Goal: Task Accomplishment & Management: Manage account settings

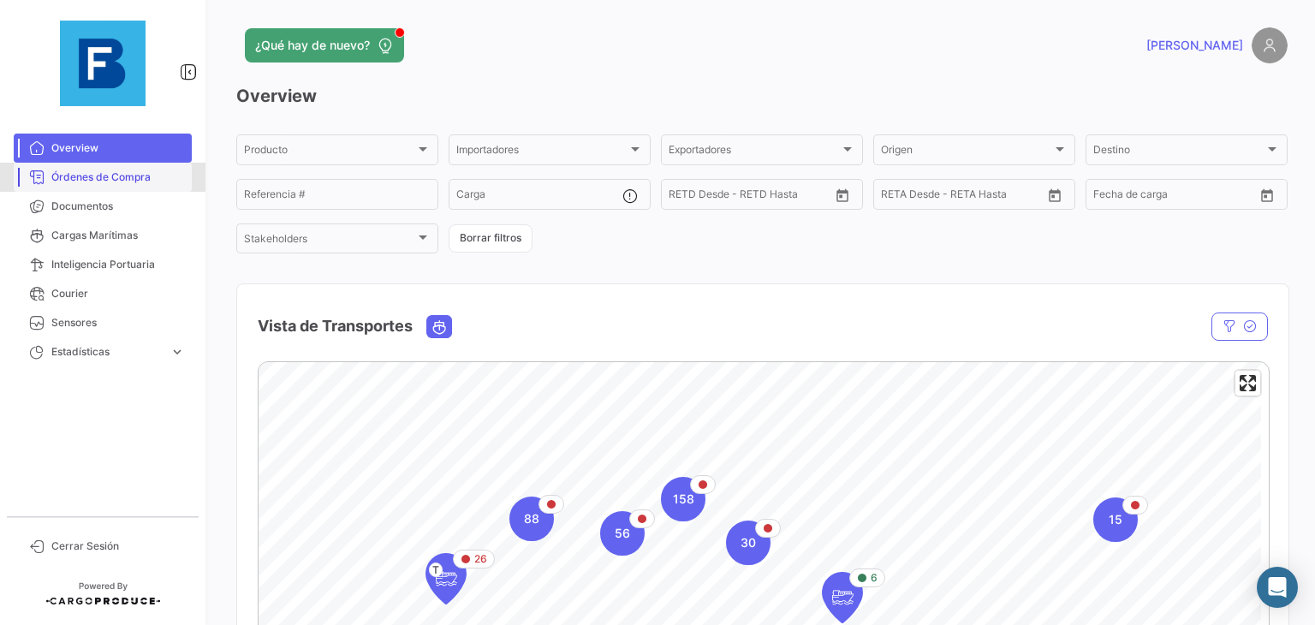
click at [140, 179] on span "Órdenes de Compra" at bounding box center [118, 177] width 134 height 15
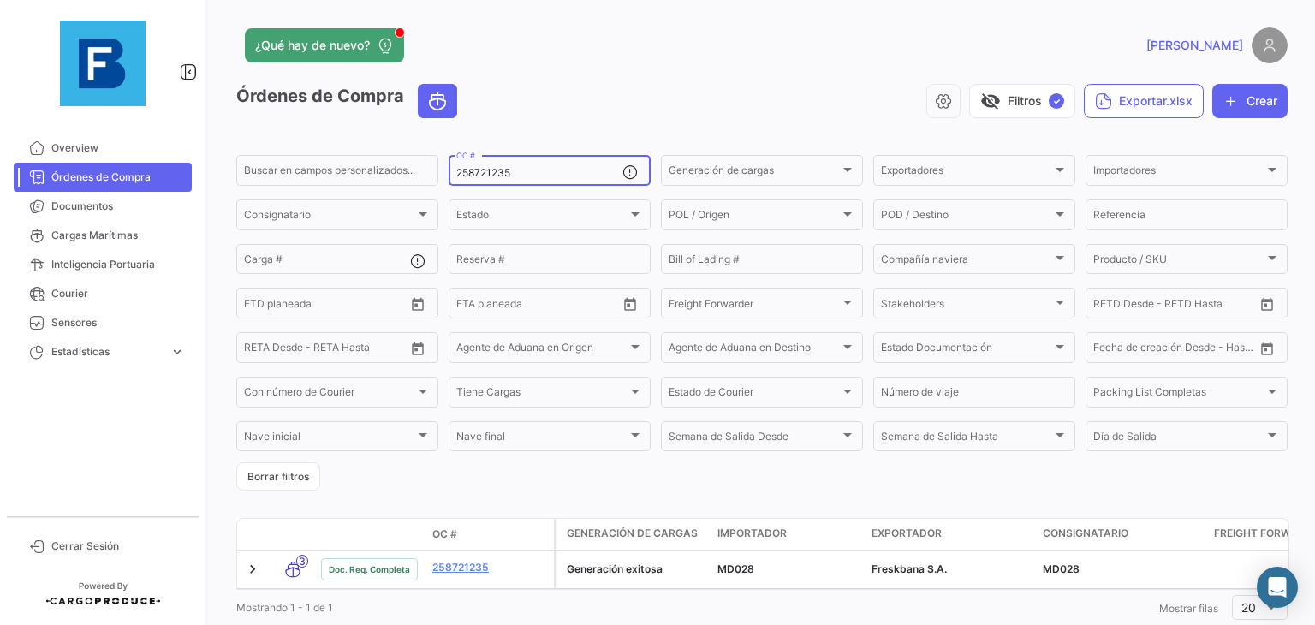
click at [542, 172] on input "258721235" at bounding box center [539, 173] width 166 height 12
drag, startPoint x: 404, startPoint y: 158, endPoint x: 342, endPoint y: 156, distance: 62.6
click at [0, 0] on div "Buscar en campos personalizados... 258721235 OC # Generación de cargas Generaci…" at bounding box center [0, 0] width 0 height 0
paste input "6428886210"
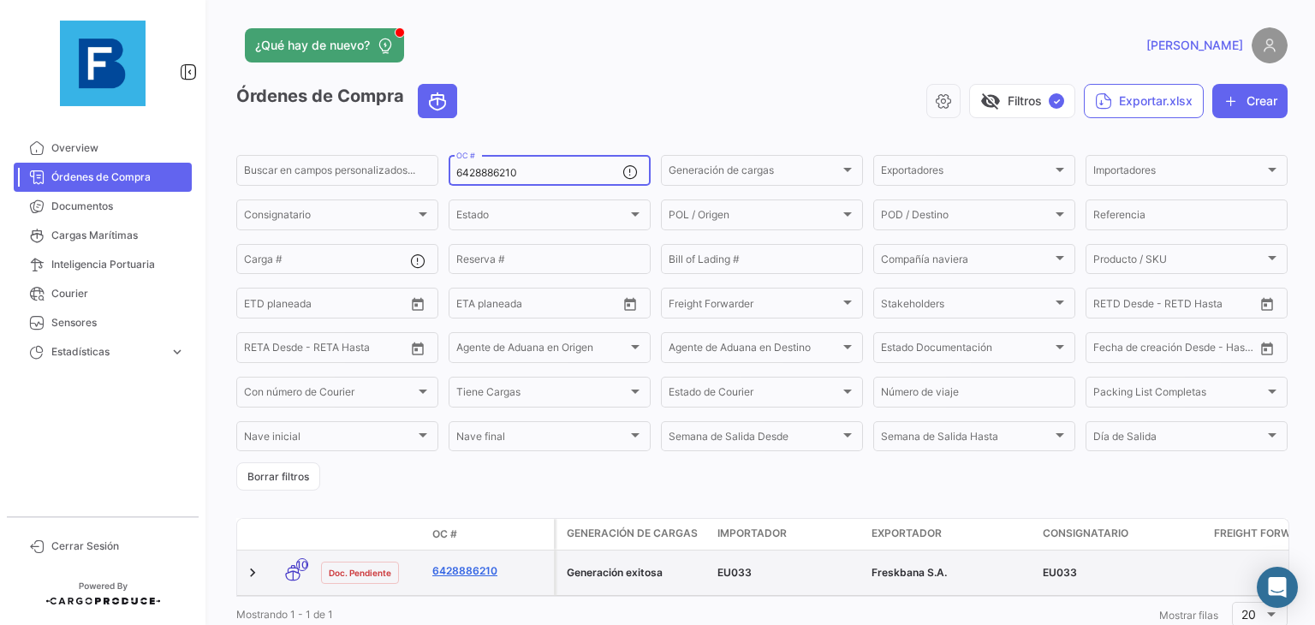
type input "6428886210"
click at [448, 573] on link "6428886210" at bounding box center [489, 570] width 115 height 15
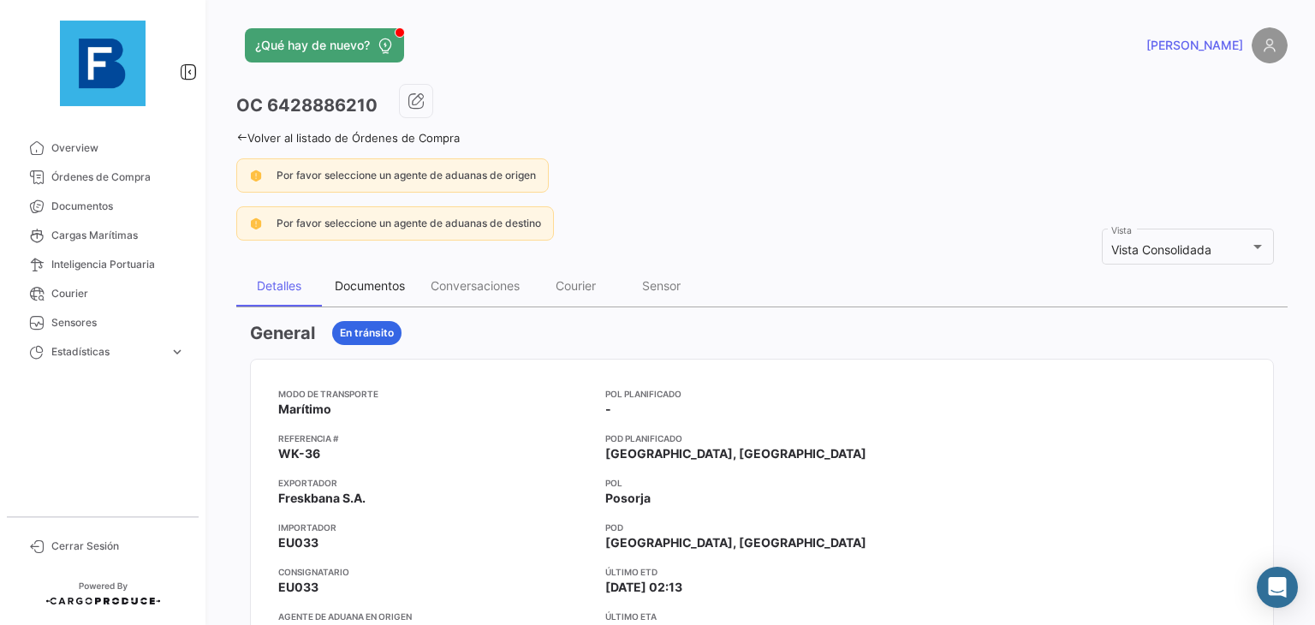
click at [394, 289] on div "Documentos" at bounding box center [370, 285] width 70 height 15
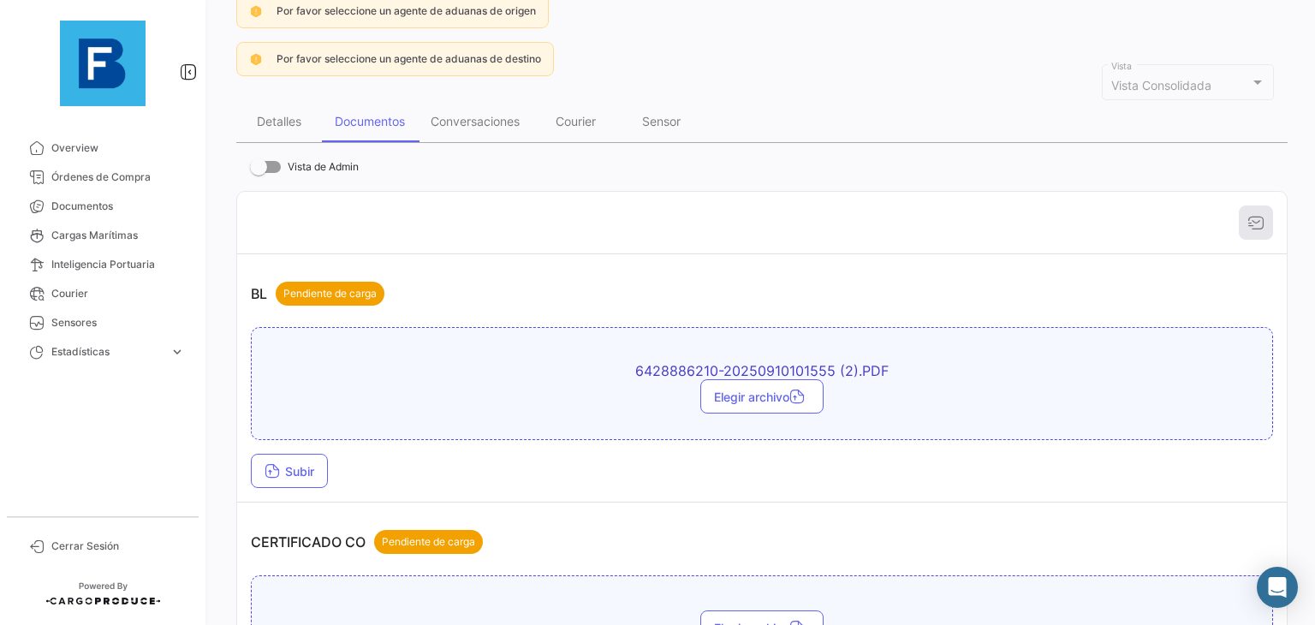
scroll to position [171, 0]
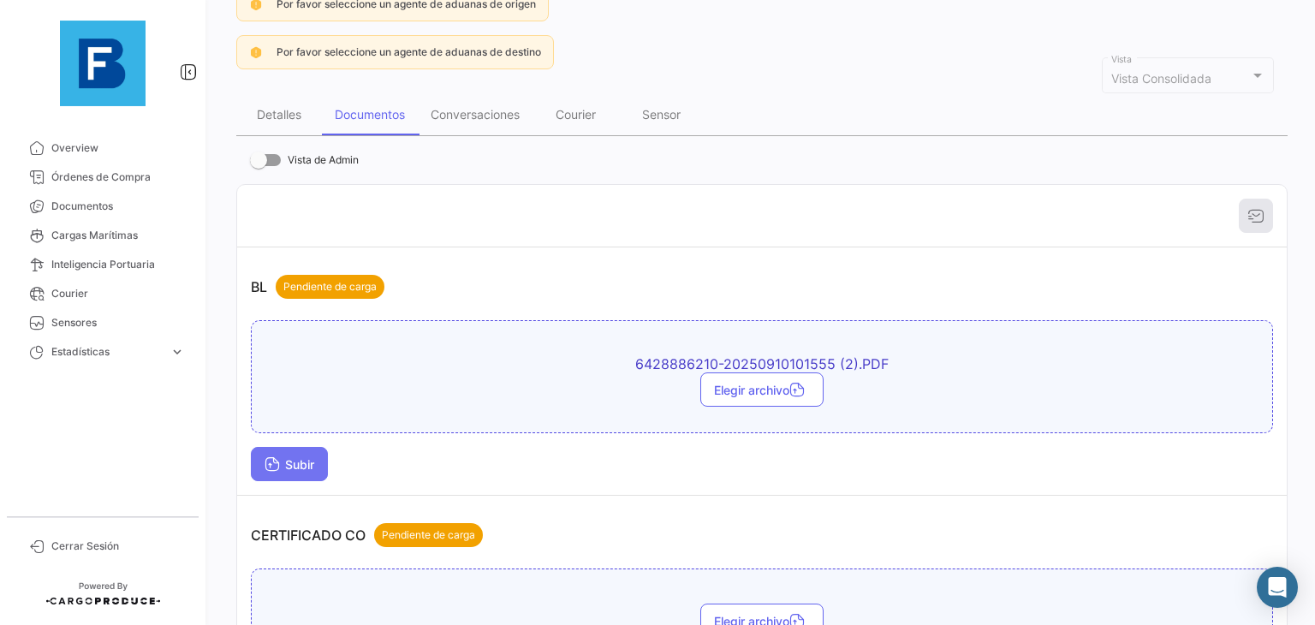
click at [310, 461] on span "Subir" at bounding box center [290, 464] width 50 height 15
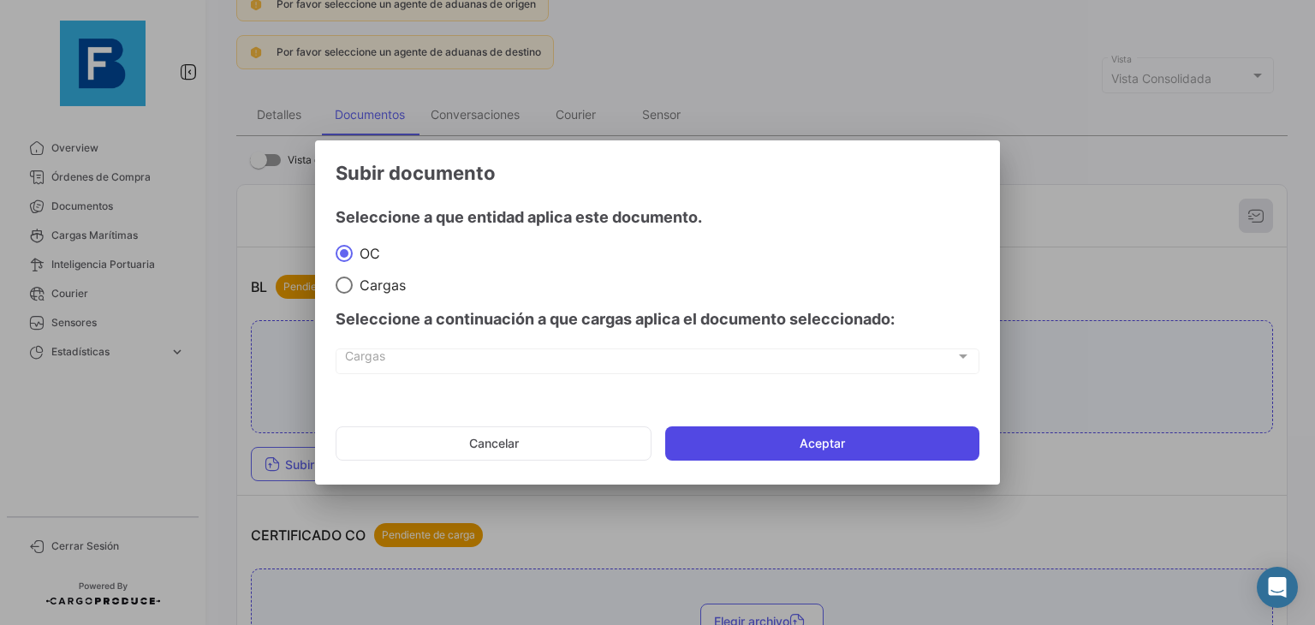
click at [750, 439] on button "Aceptar" at bounding box center [822, 443] width 314 height 34
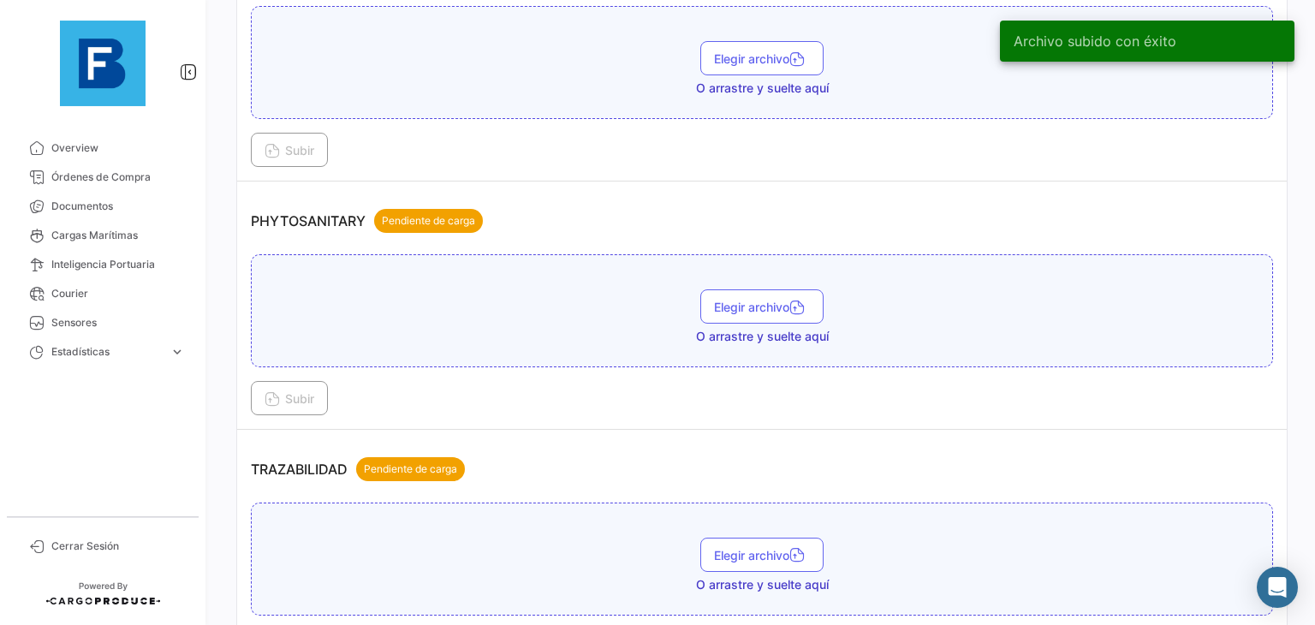
scroll to position [1284, 0]
